Goal: Communication & Community: Participate in discussion

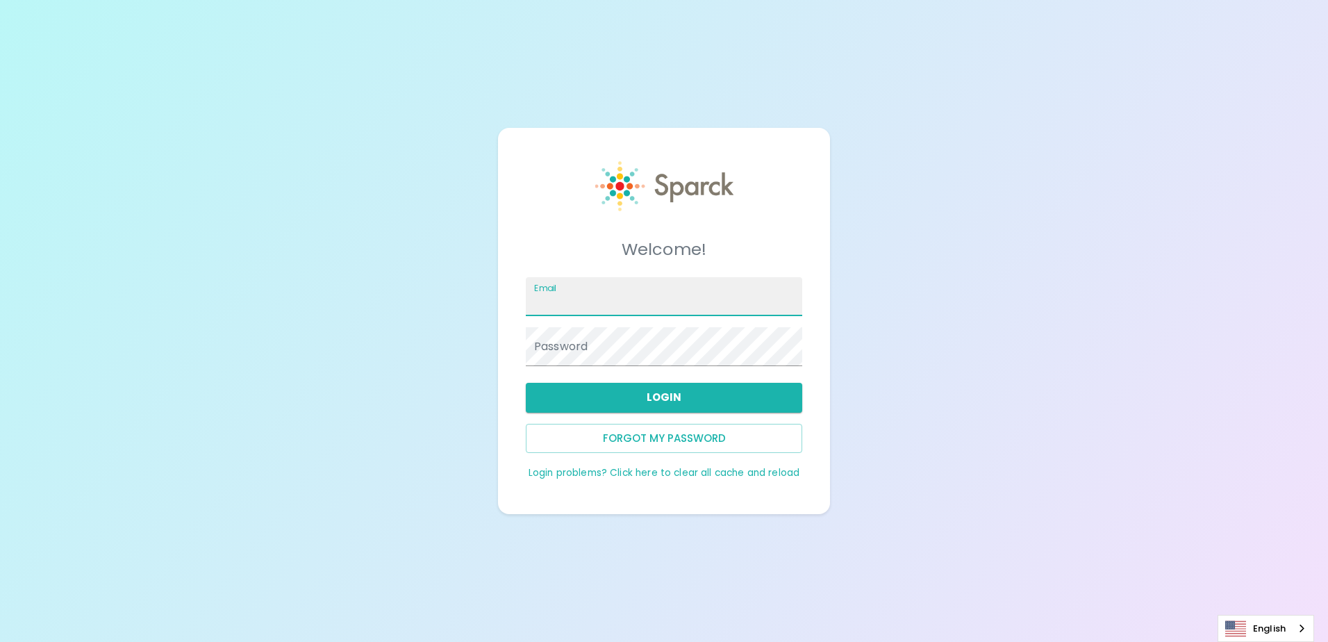
click at [581, 300] on input "Email" at bounding box center [664, 296] width 276 height 39
type input "[EMAIL_ADDRESS][DOMAIN_NAME]"
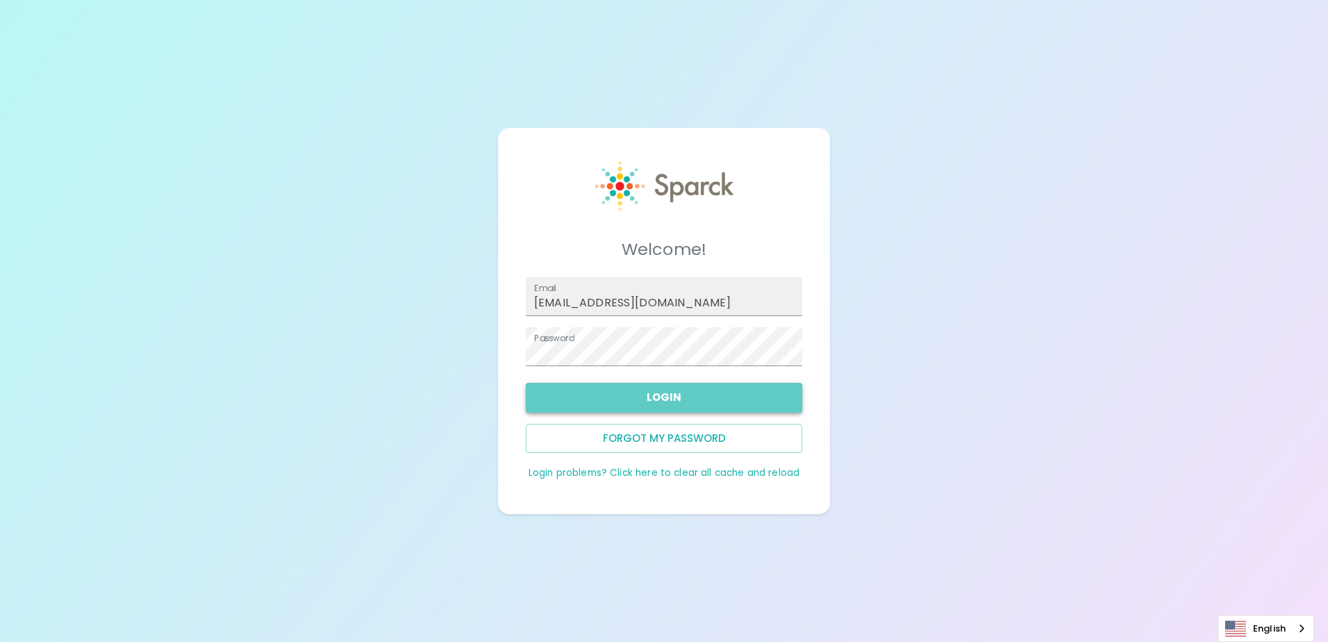
click at [628, 401] on button "Login" at bounding box center [664, 397] width 276 height 29
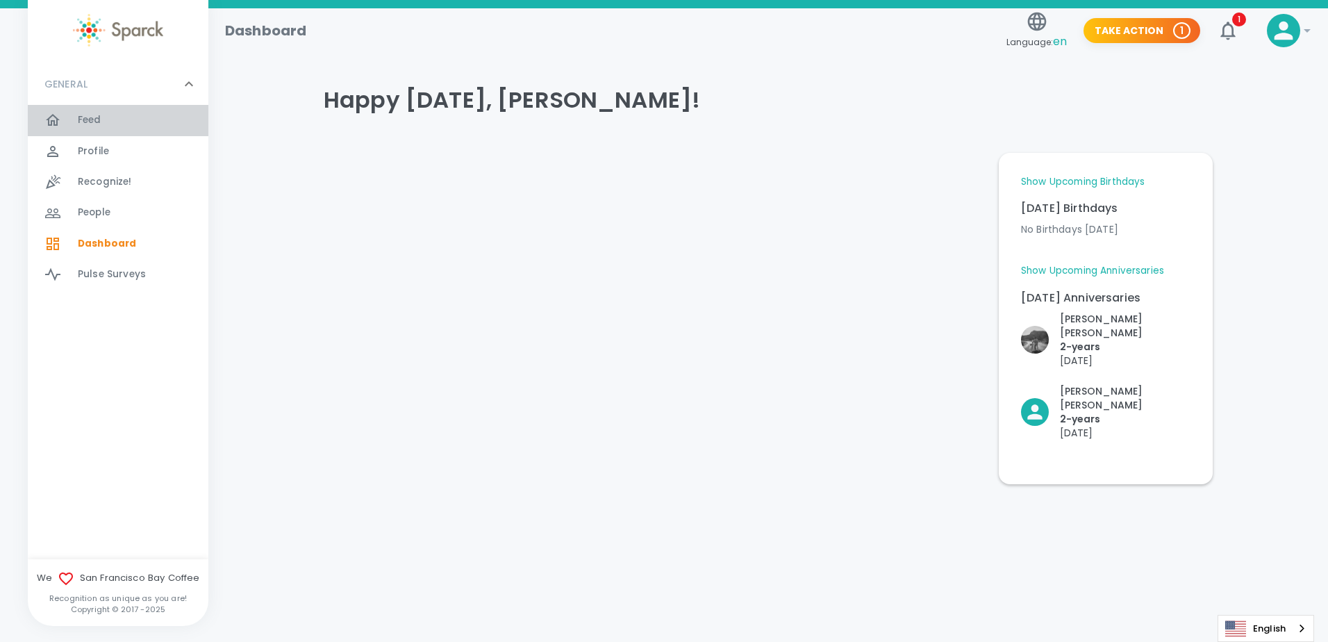
click at [147, 118] on div "Feed 0" at bounding box center [143, 119] width 131 height 19
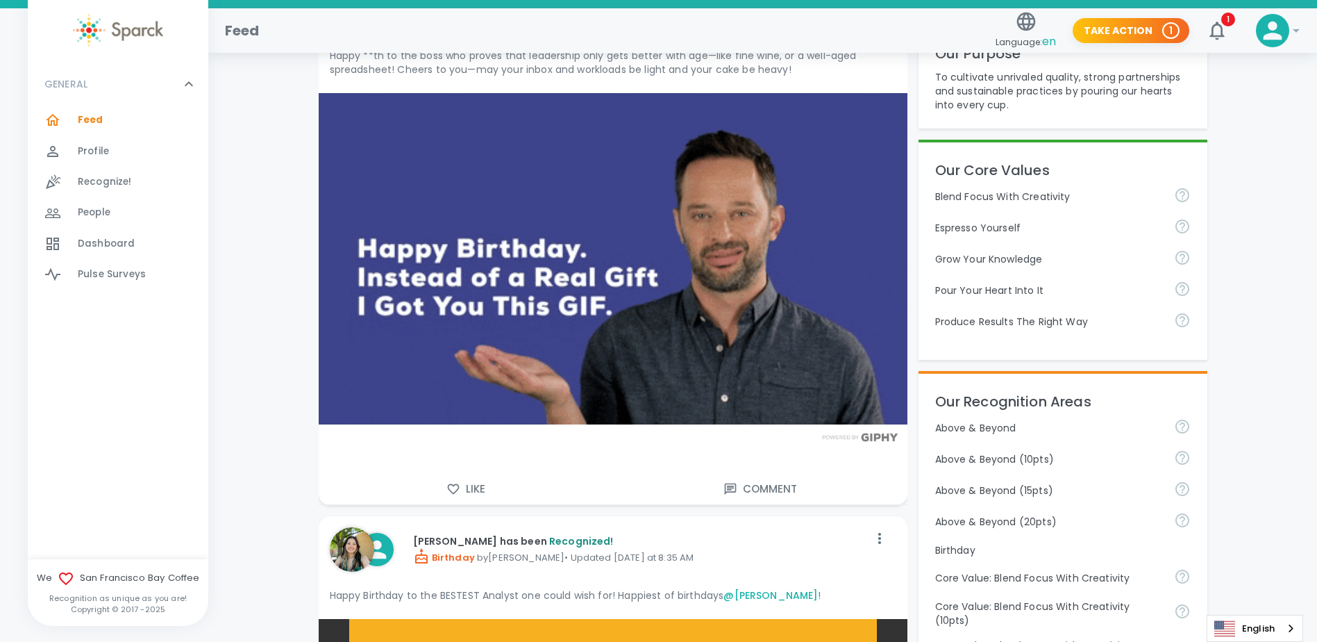
scroll to position [417, 0]
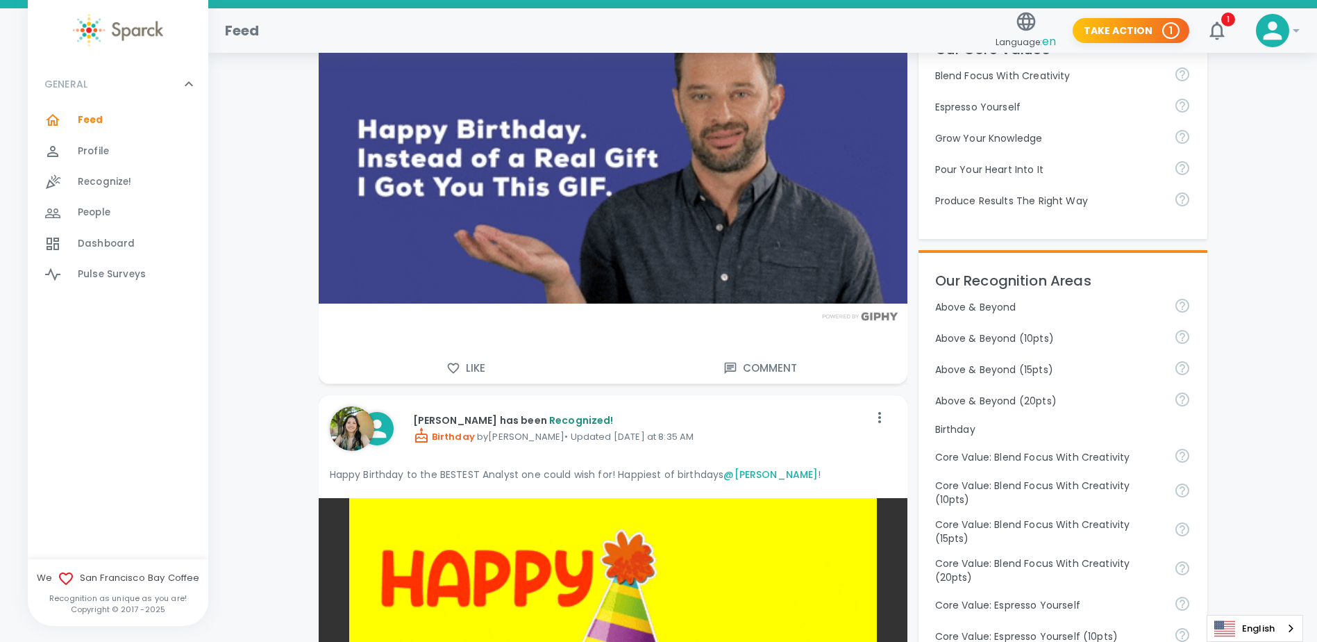
click at [482, 362] on button "Like" at bounding box center [466, 367] width 294 height 29
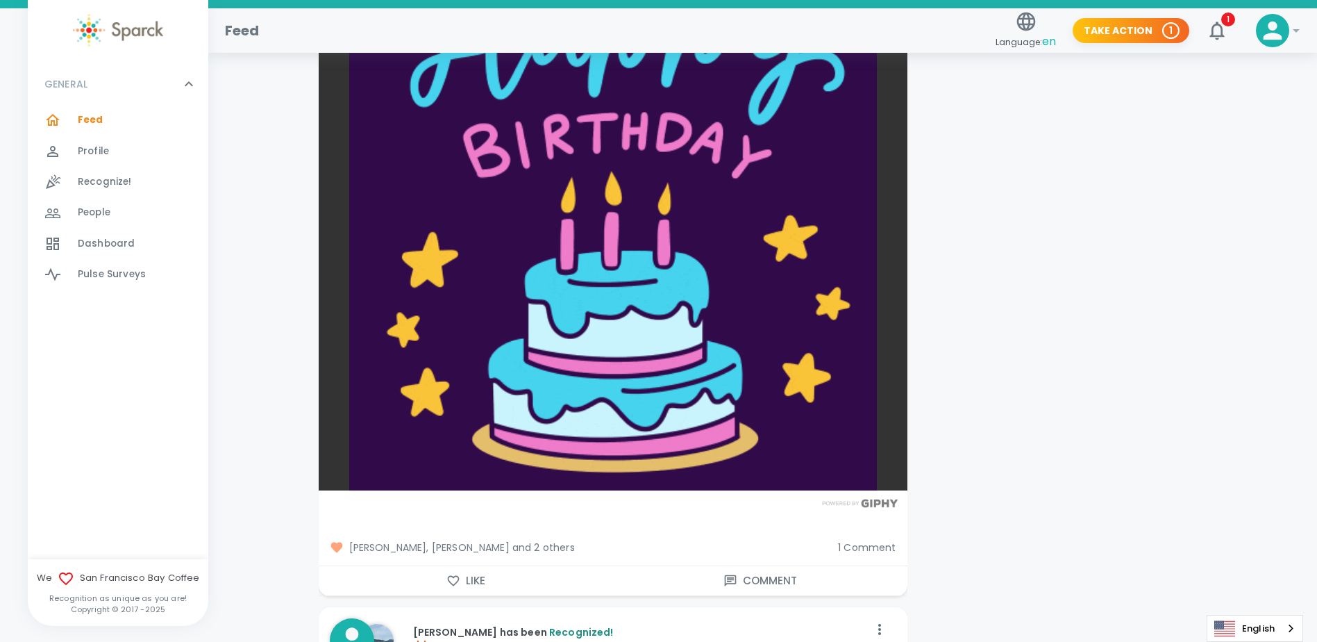
scroll to position [2014, 0]
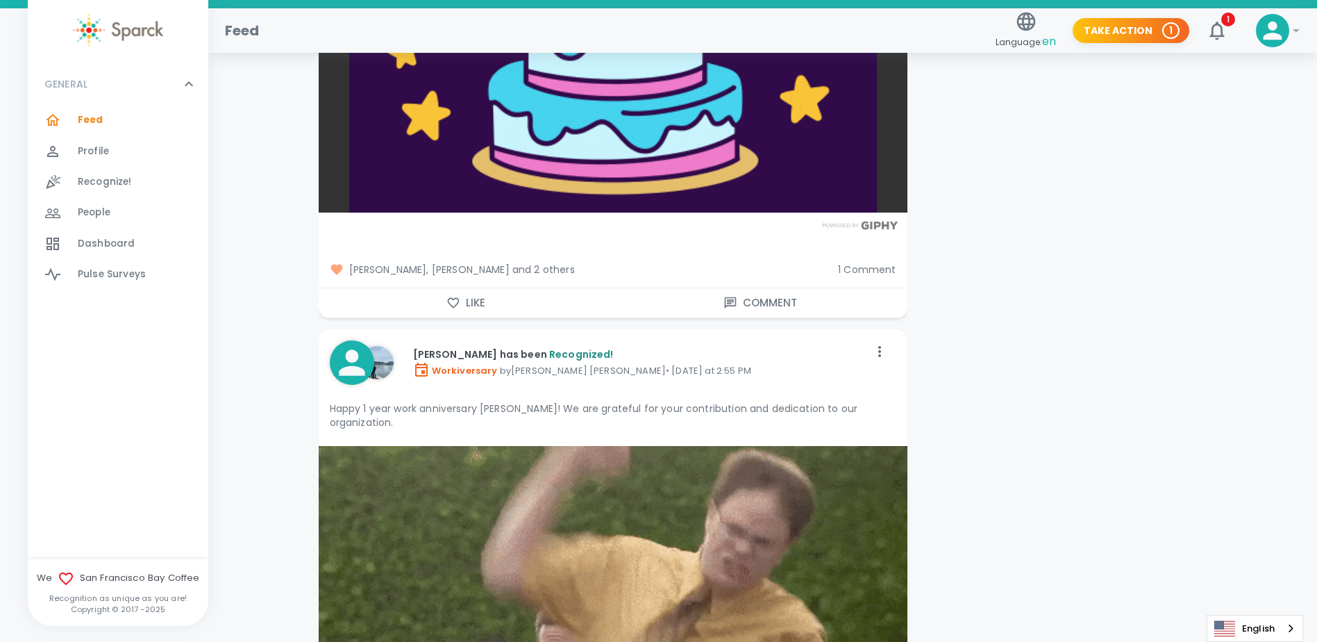
click at [768, 303] on button "Comment" at bounding box center [760, 302] width 294 height 29
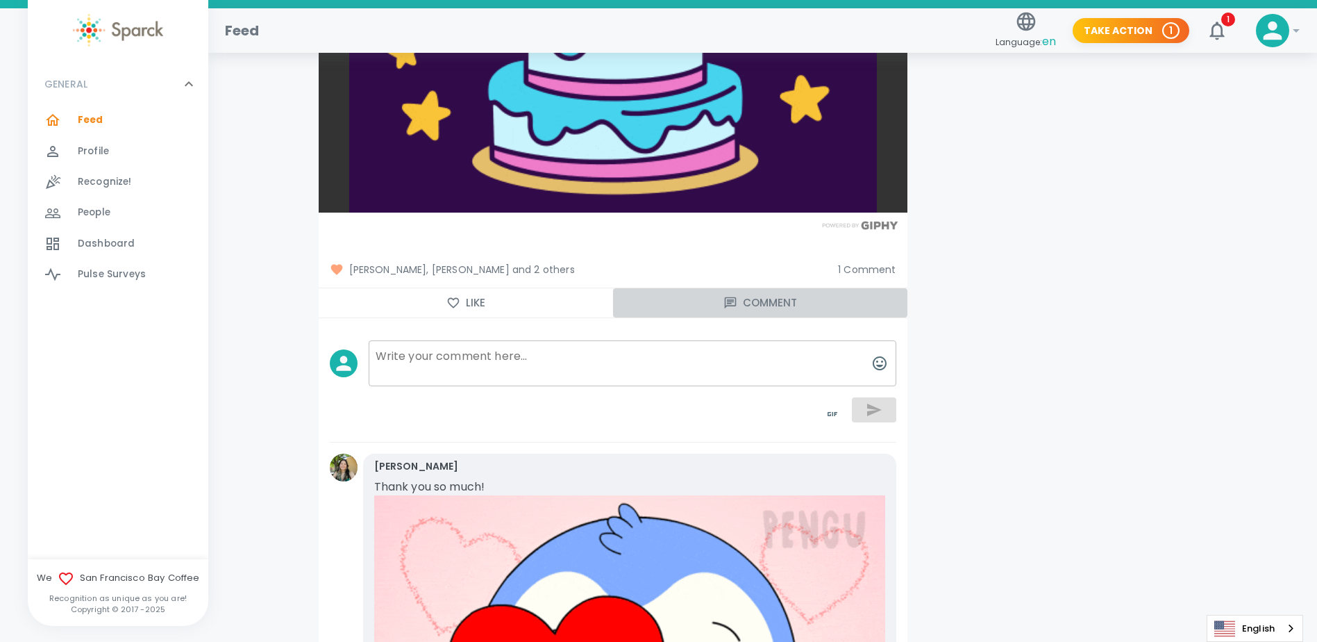
click at [768, 303] on button "Comment" at bounding box center [760, 302] width 294 height 29
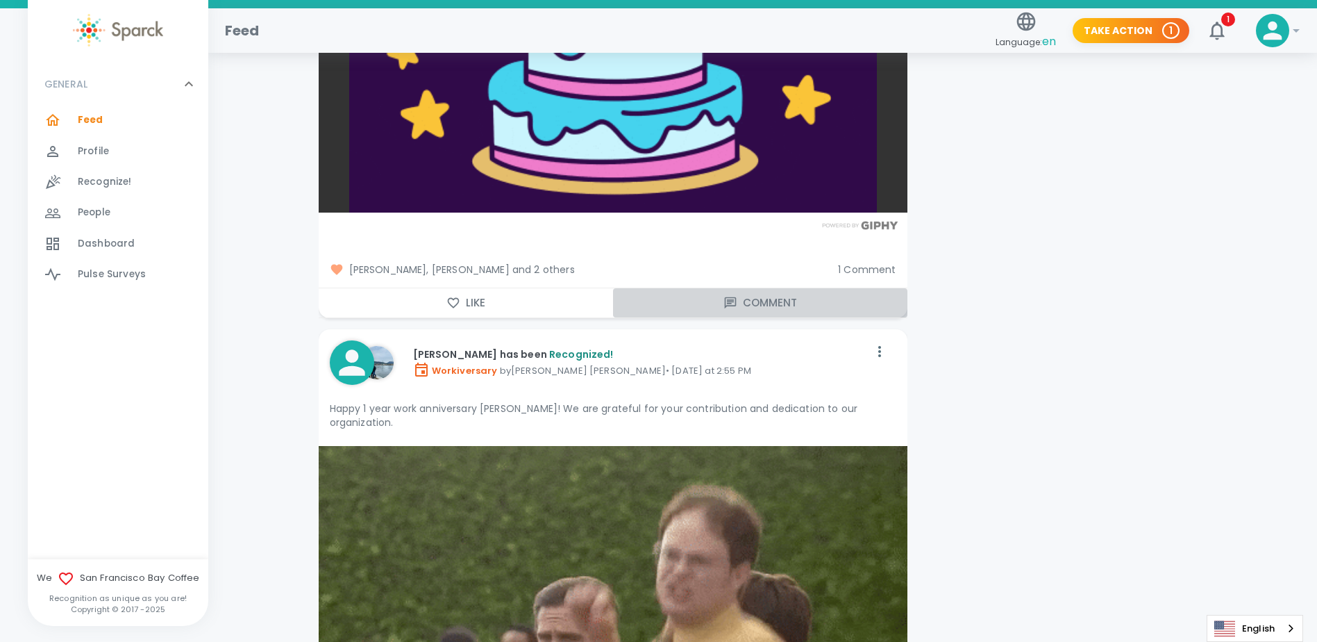
click at [768, 303] on button "Comment" at bounding box center [760, 302] width 294 height 29
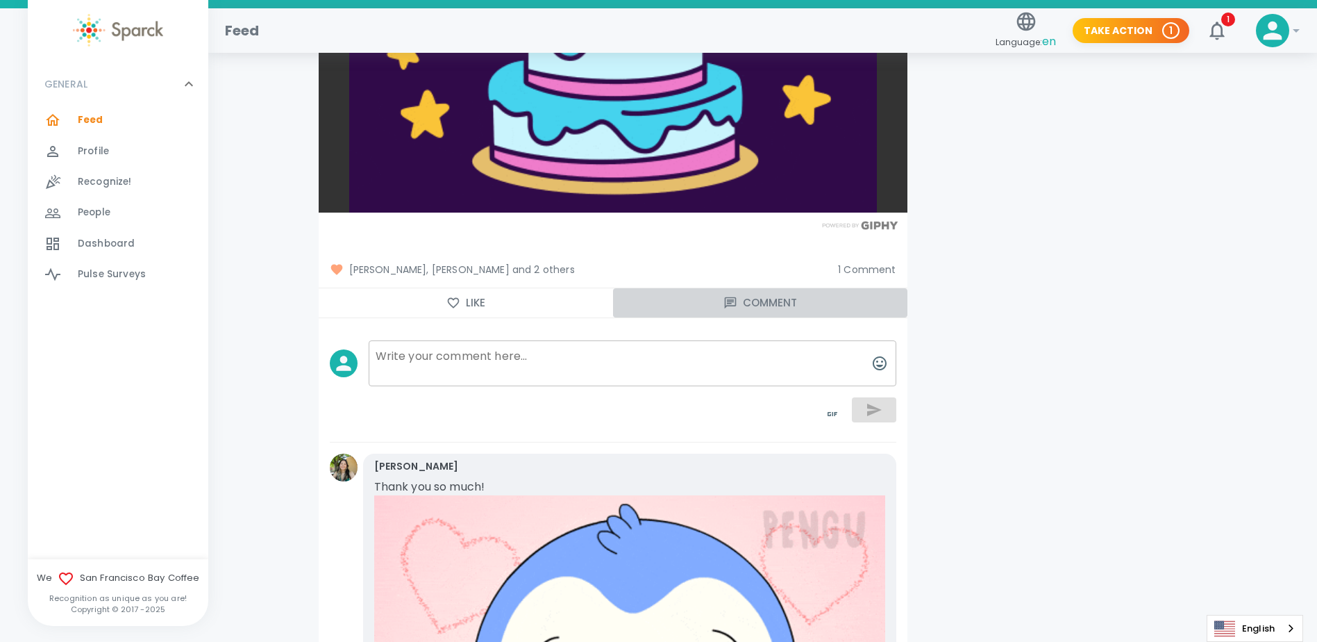
click at [768, 303] on button "Comment" at bounding box center [760, 302] width 294 height 29
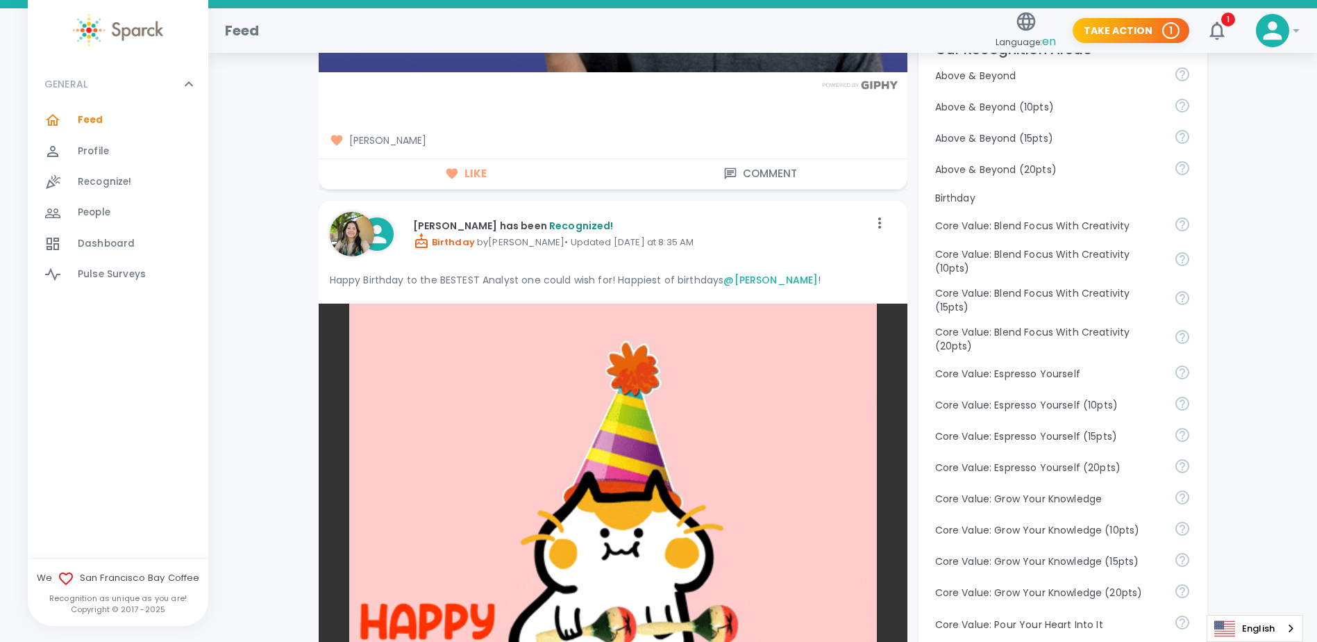
scroll to position [694, 0]
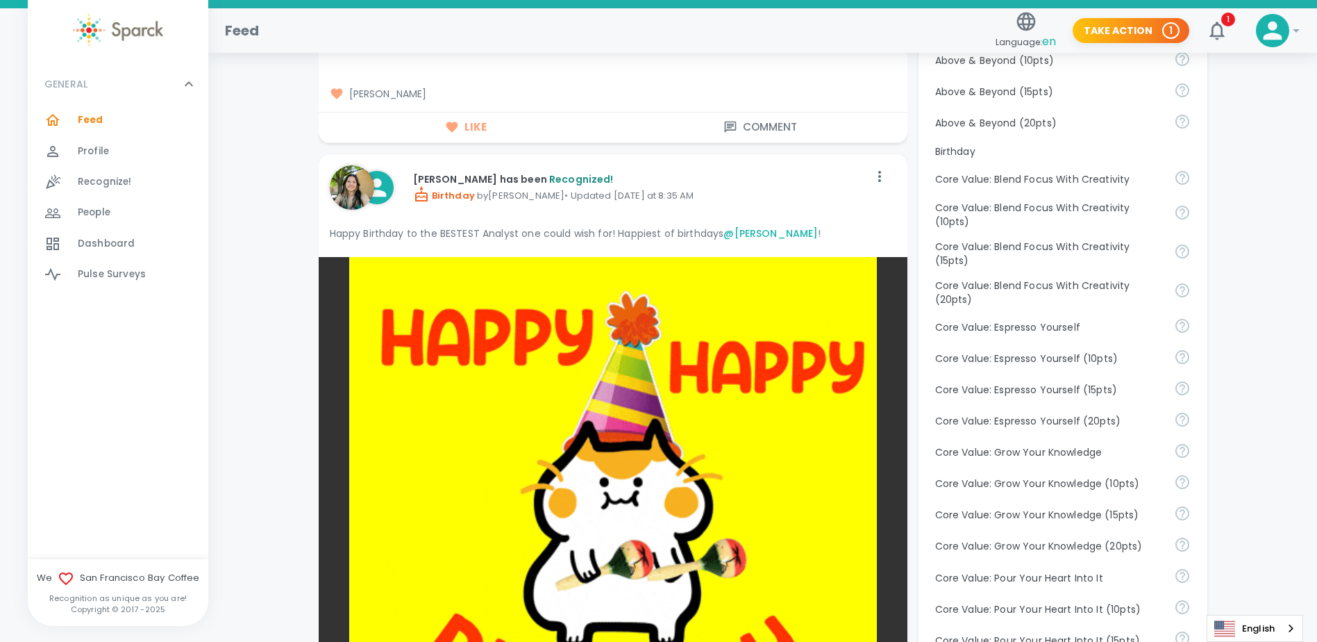
click at [757, 123] on button "Comment" at bounding box center [760, 126] width 294 height 29
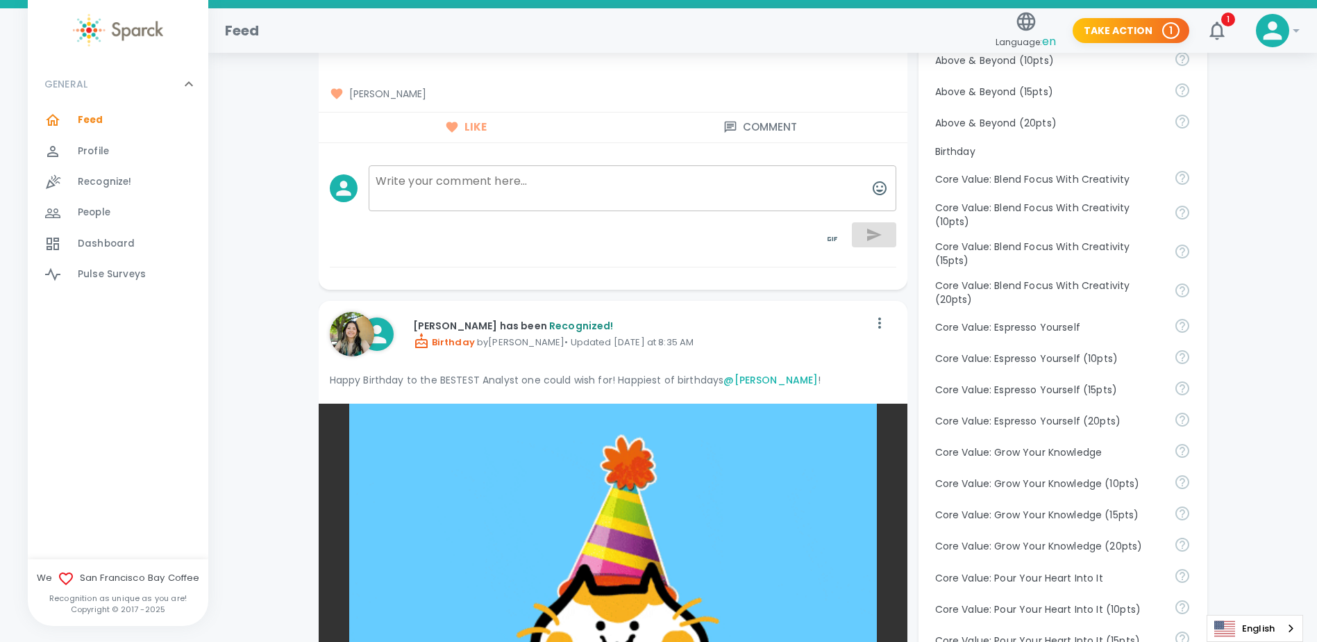
click at [725, 178] on textarea at bounding box center [633, 188] width 528 height 46
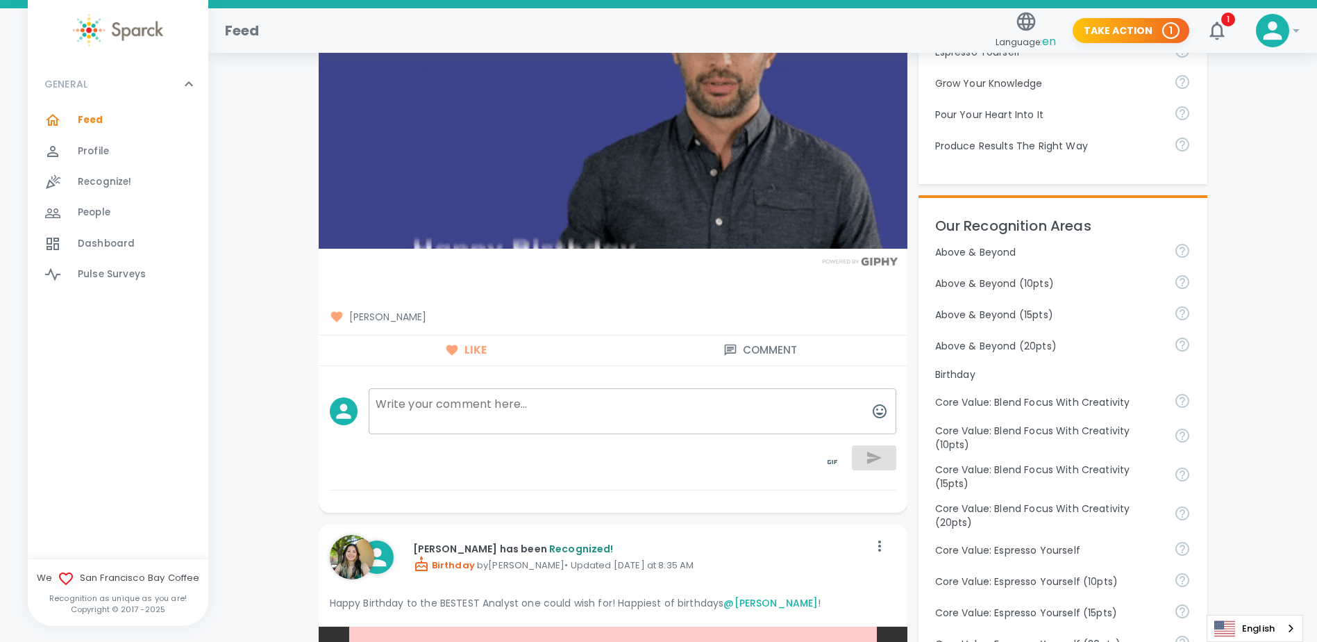
scroll to position [555, 0]
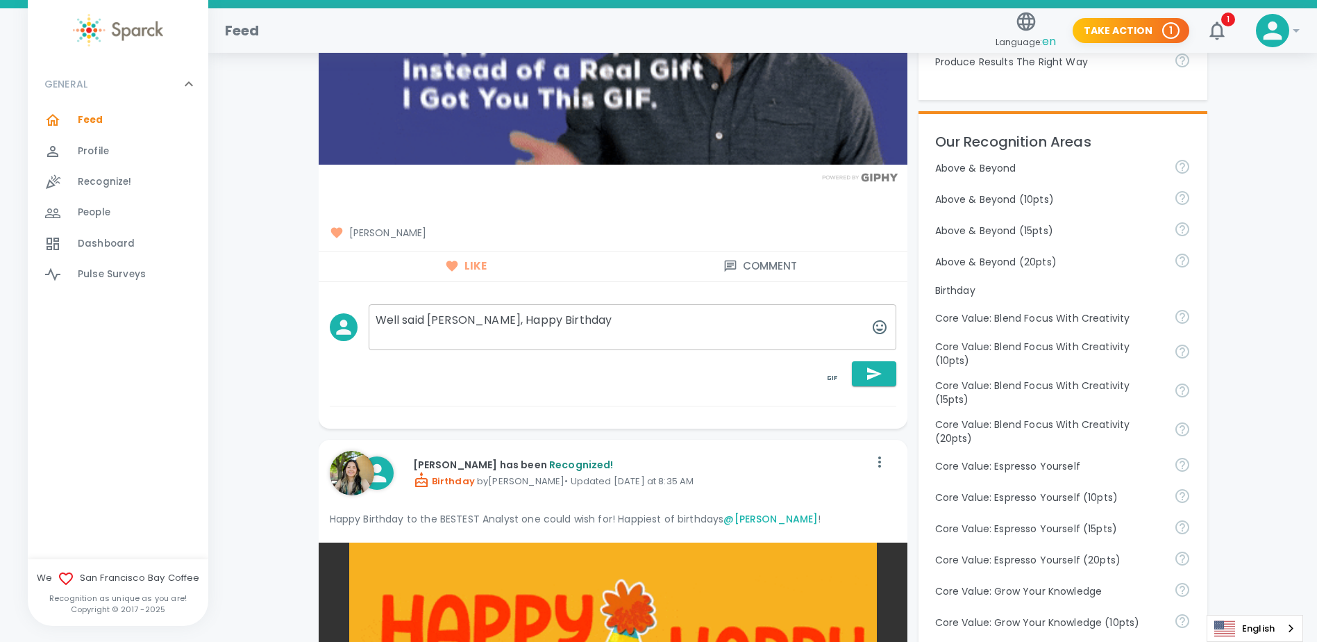
click at [457, 323] on textarea "Well said [PERSON_NAME], Happy Birthday" at bounding box center [633, 327] width 528 height 46
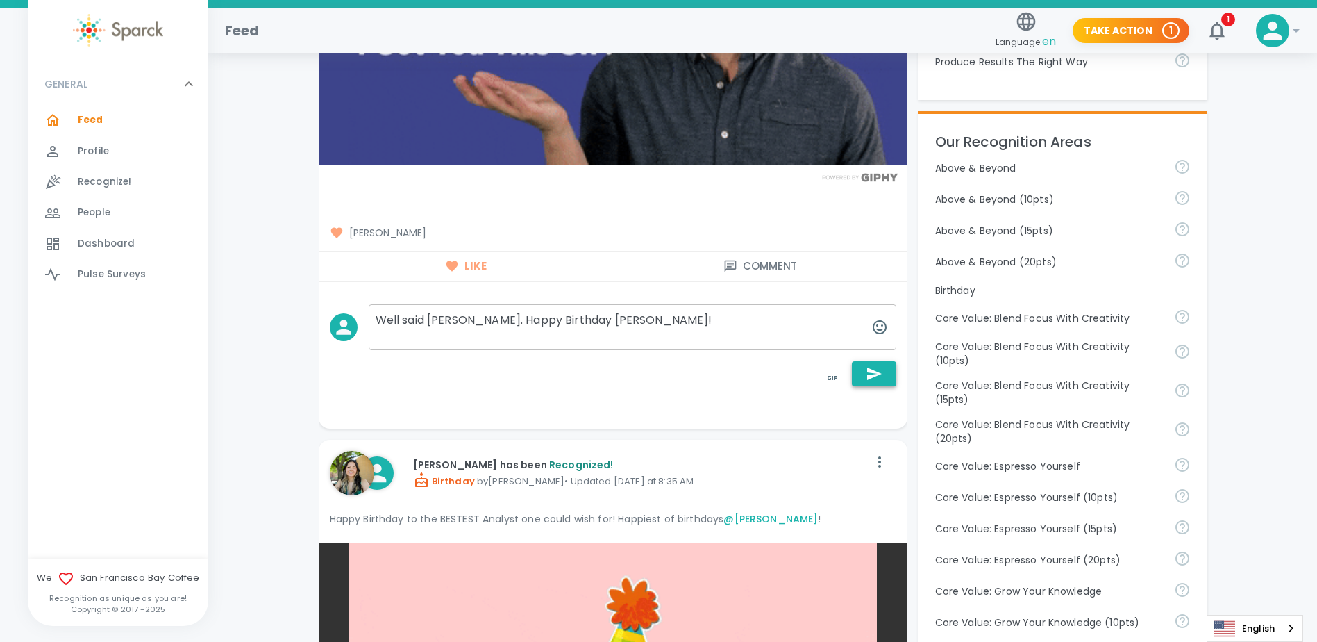
type textarea "Well said [PERSON_NAME]. Happy Birthday [PERSON_NAME]!"
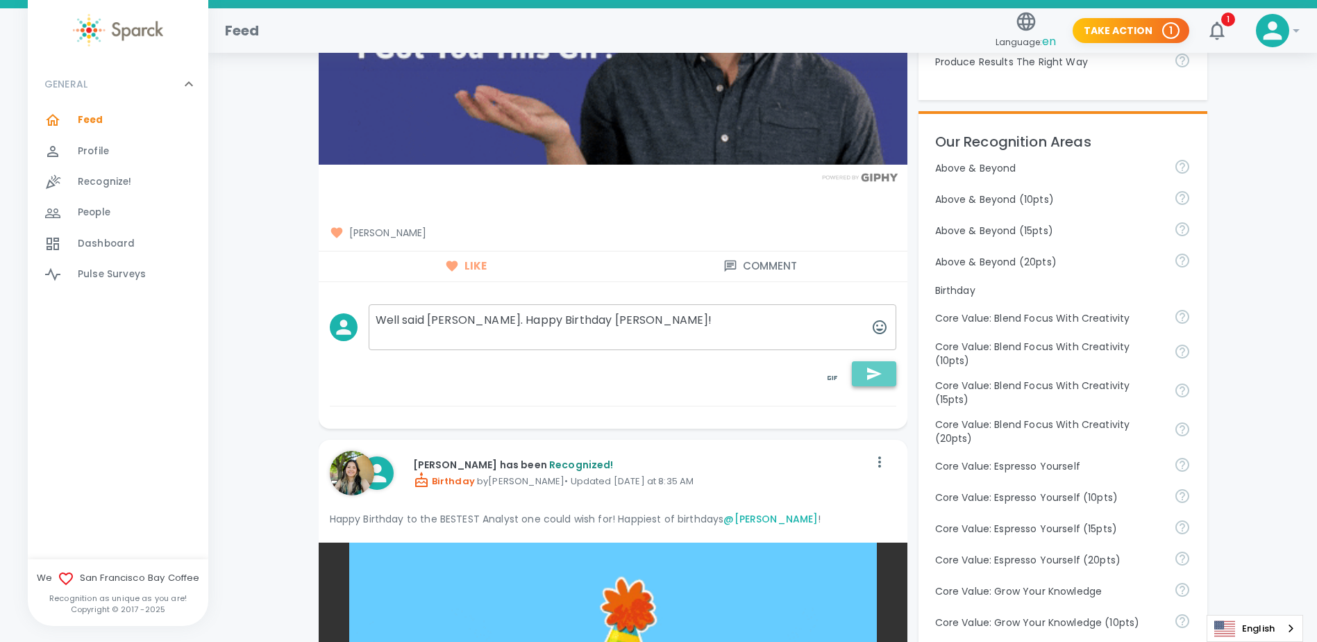
click at [867, 379] on icon "button" at bounding box center [874, 373] width 17 height 17
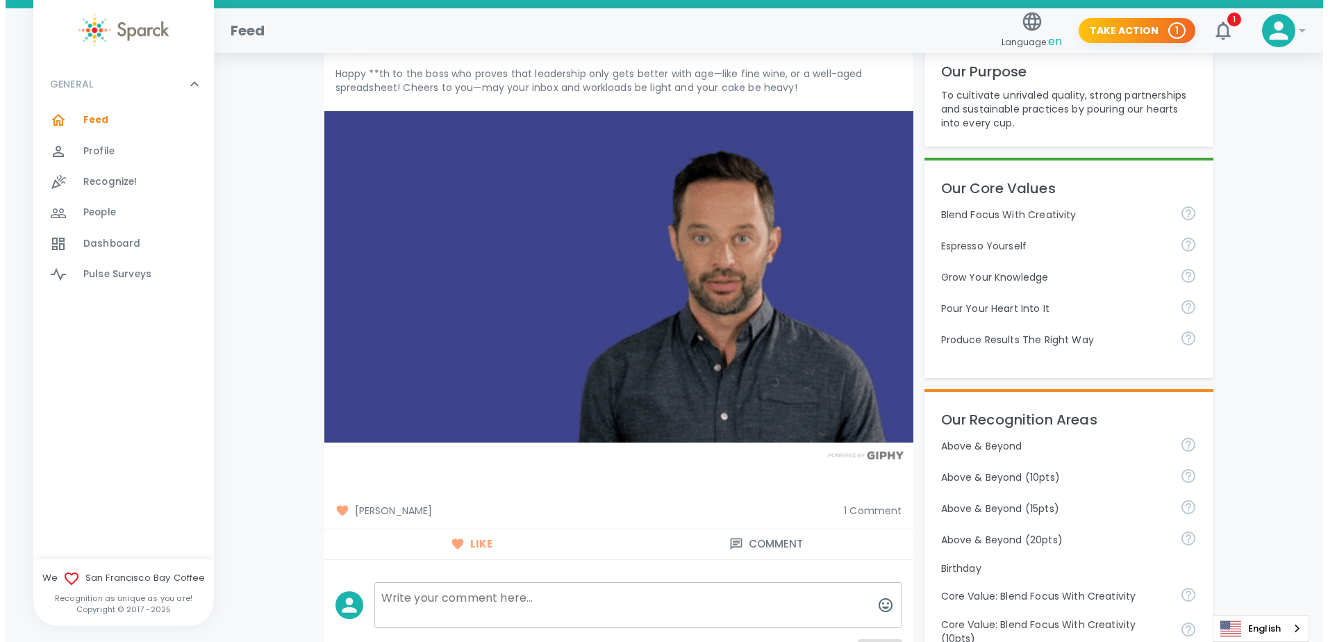
scroll to position [0, 0]
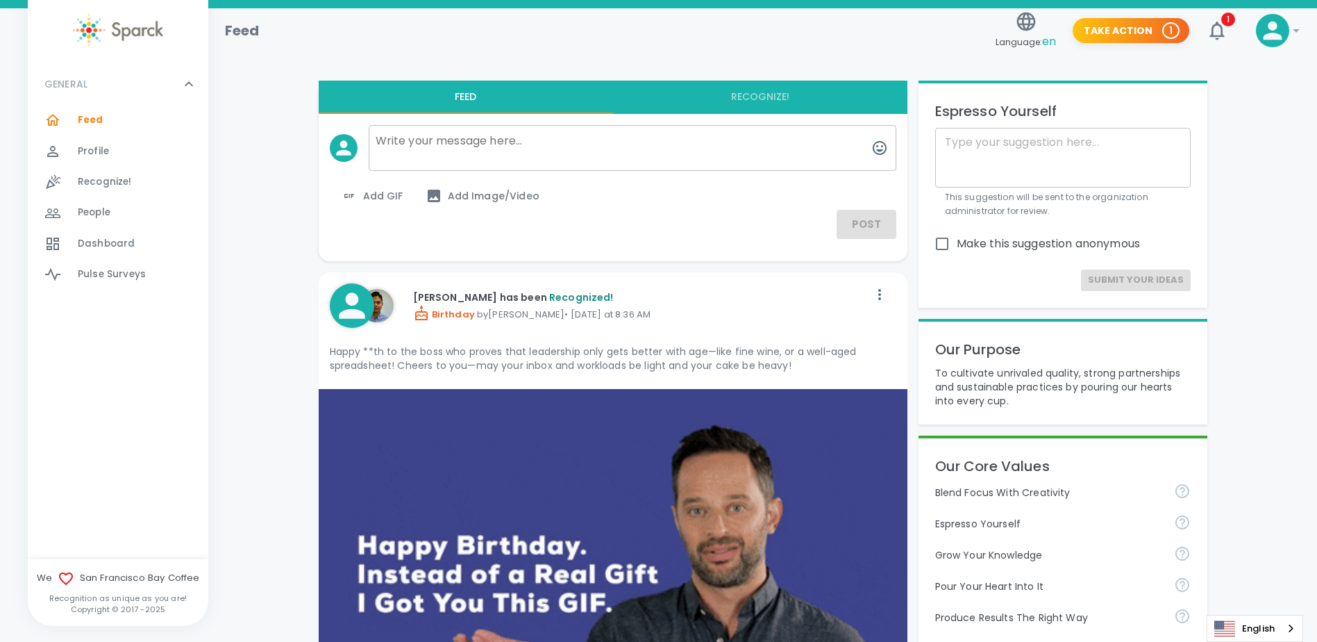
click at [1266, 35] on icon at bounding box center [1273, 31] width 28 height 28
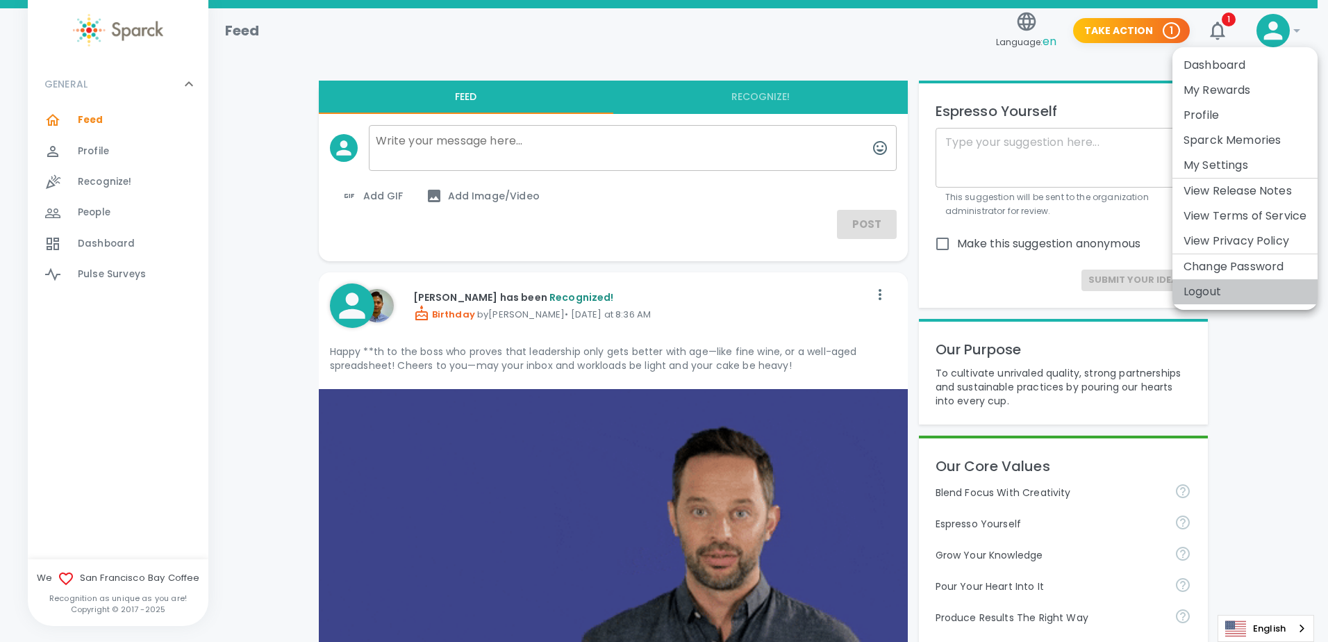
click at [1245, 297] on li "Logout" at bounding box center [1244, 291] width 145 height 25
